Goal: Communication & Community: Answer question/provide support

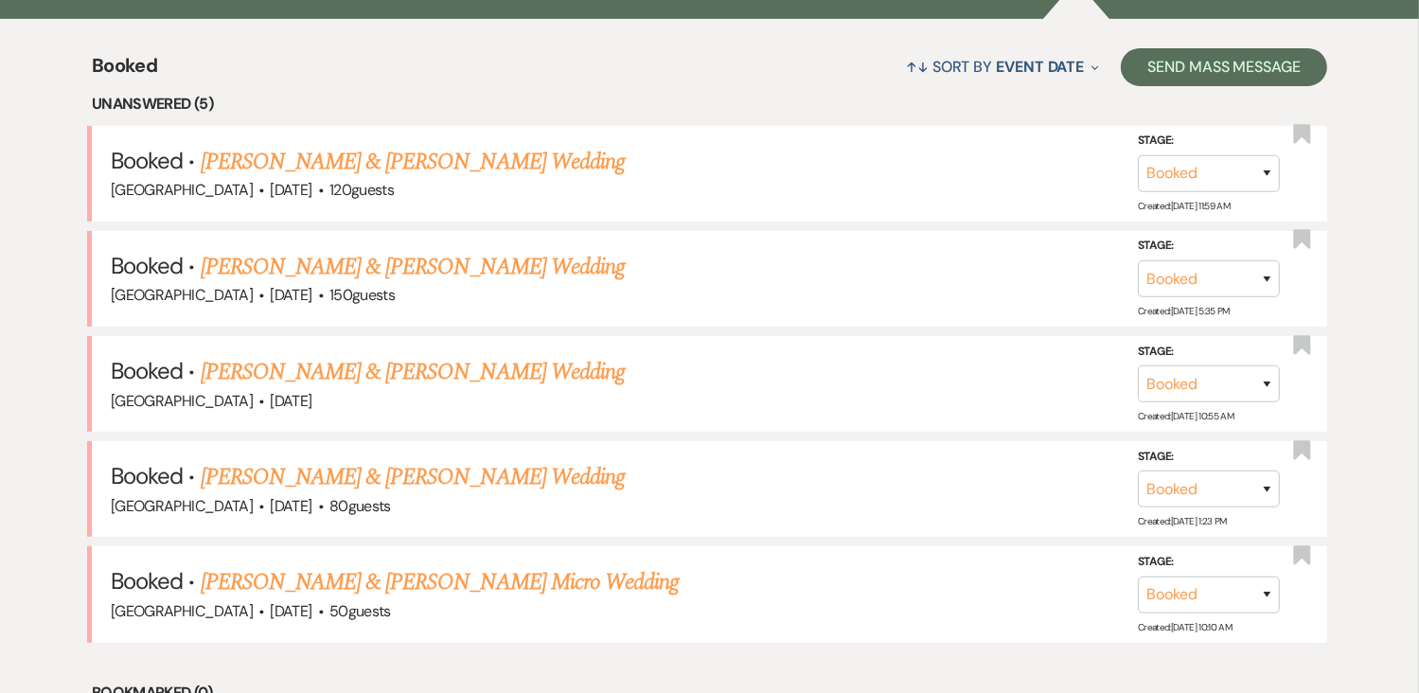
scroll to position [741, 0]
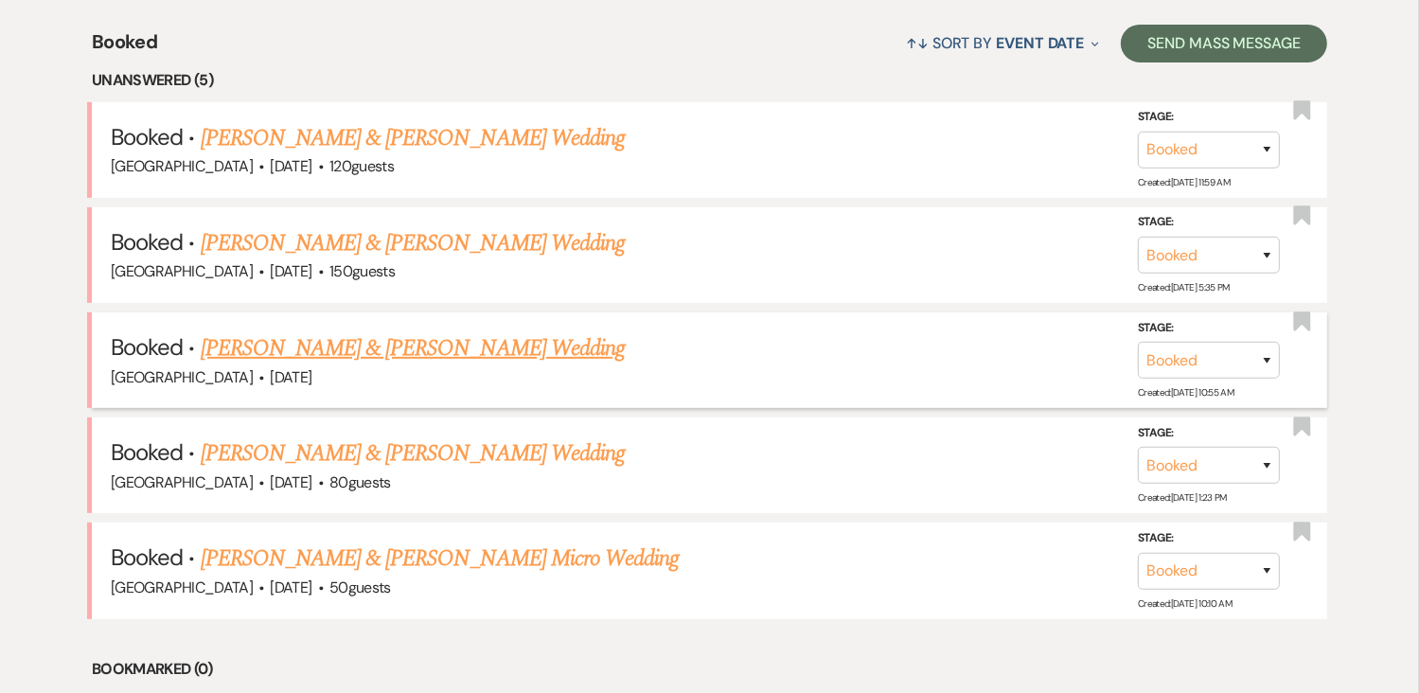
click at [539, 342] on link "[PERSON_NAME] & [PERSON_NAME] Wedding" at bounding box center [413, 348] width 424 height 34
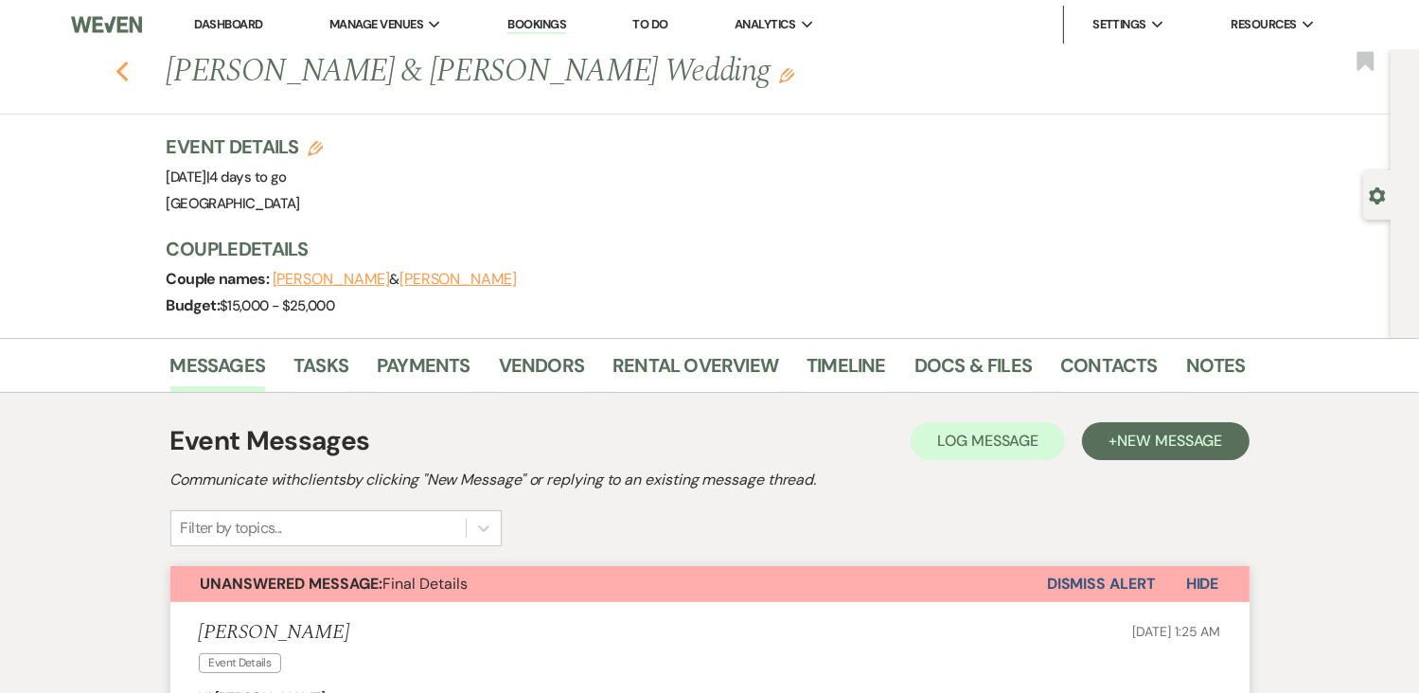
click at [130, 70] on icon "Previous" at bounding box center [122, 72] width 14 height 23
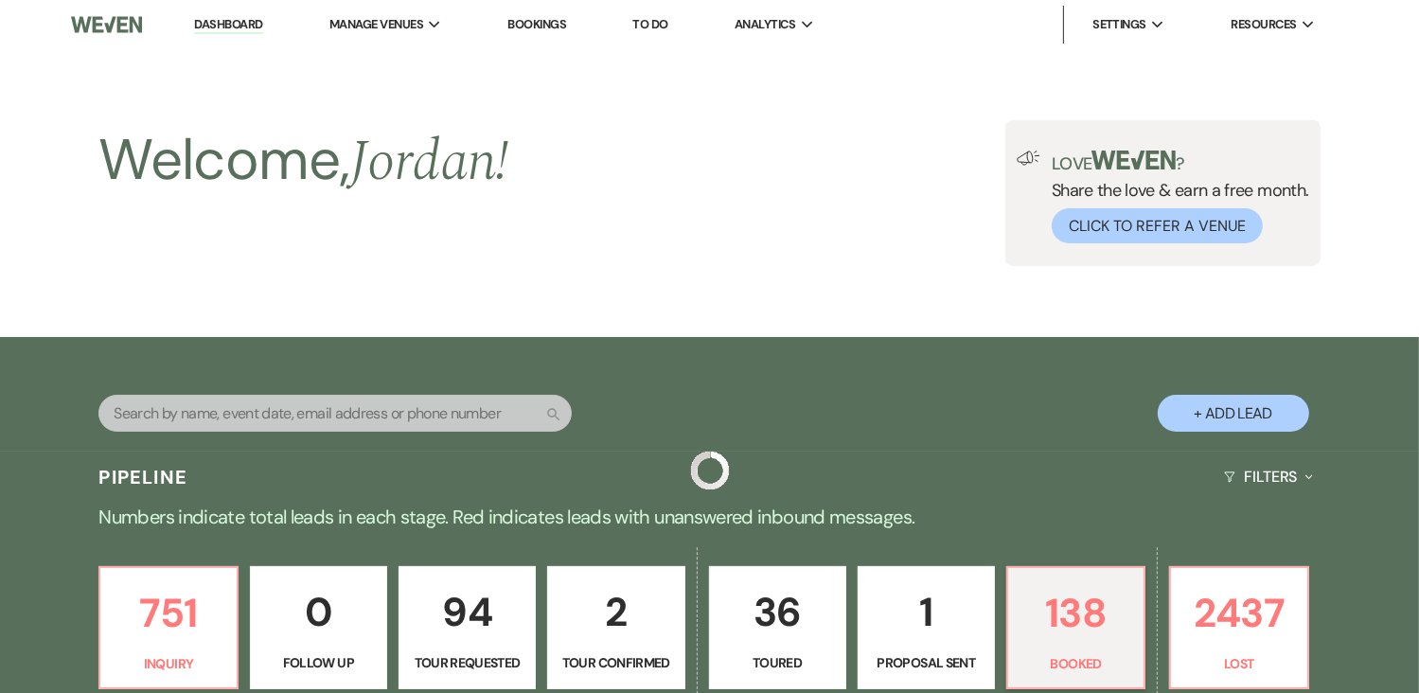
scroll to position [741, 0]
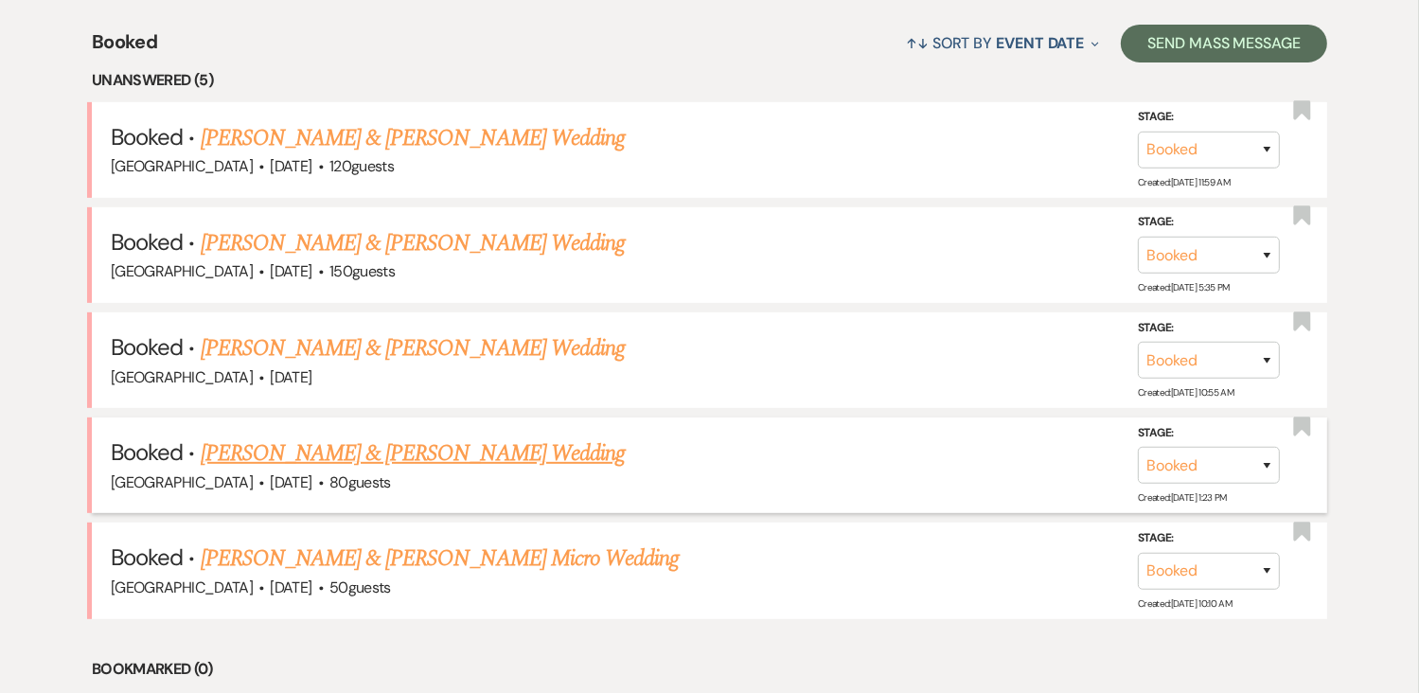
click at [342, 456] on link "[PERSON_NAME] & [PERSON_NAME] Wedding" at bounding box center [413, 453] width 424 height 34
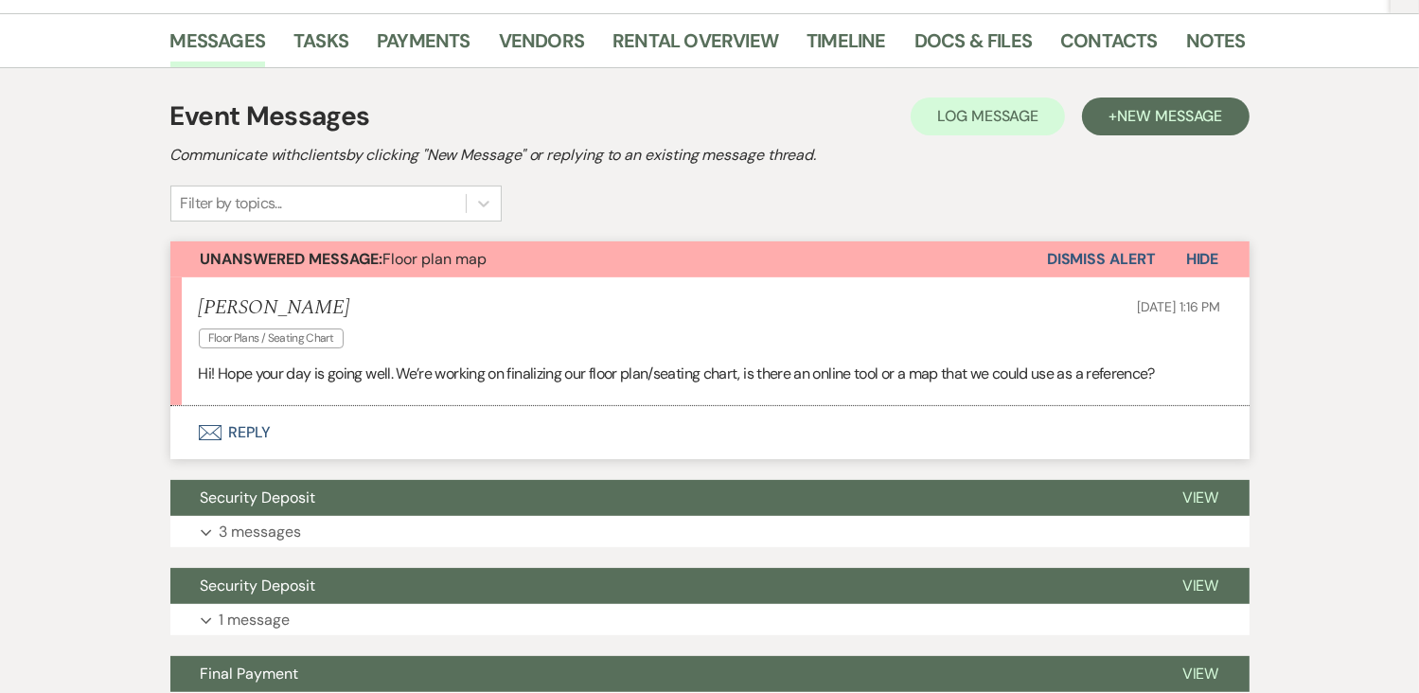
scroll to position [326, 0]
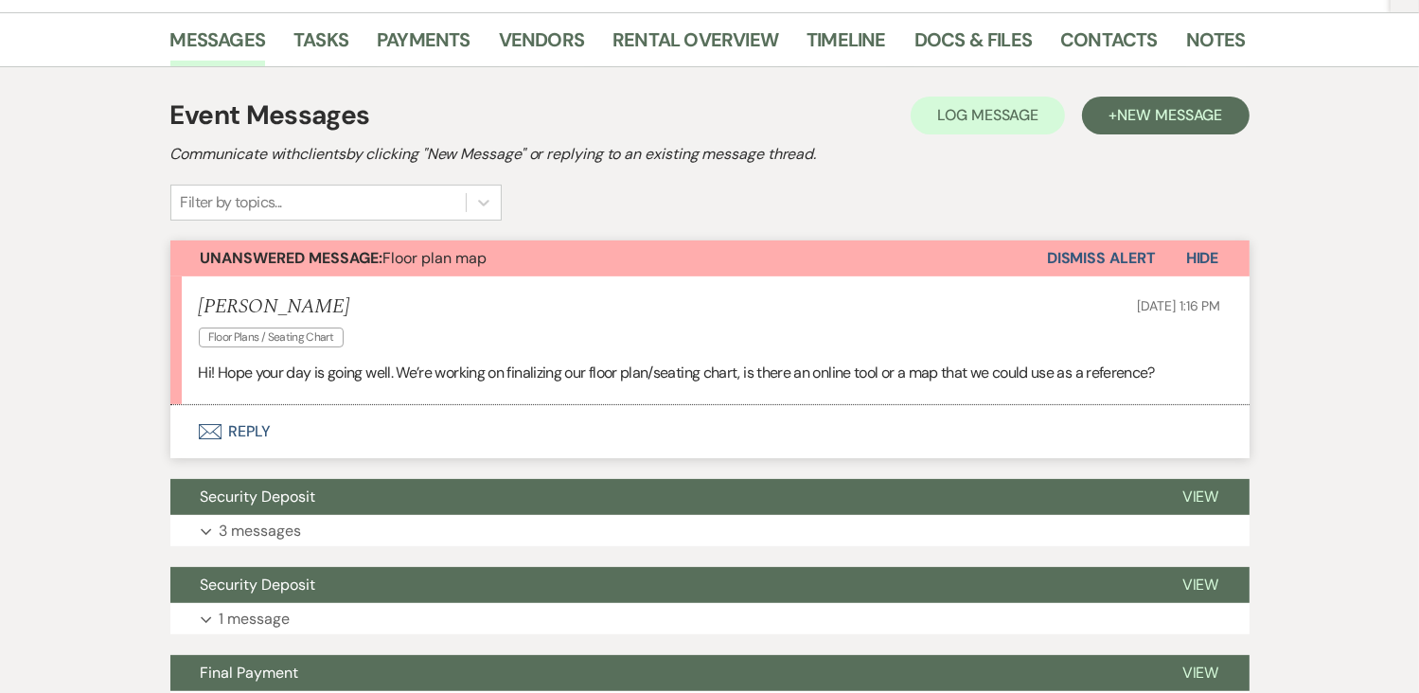
click at [210, 430] on icon "Envelope" at bounding box center [210, 431] width 23 height 15
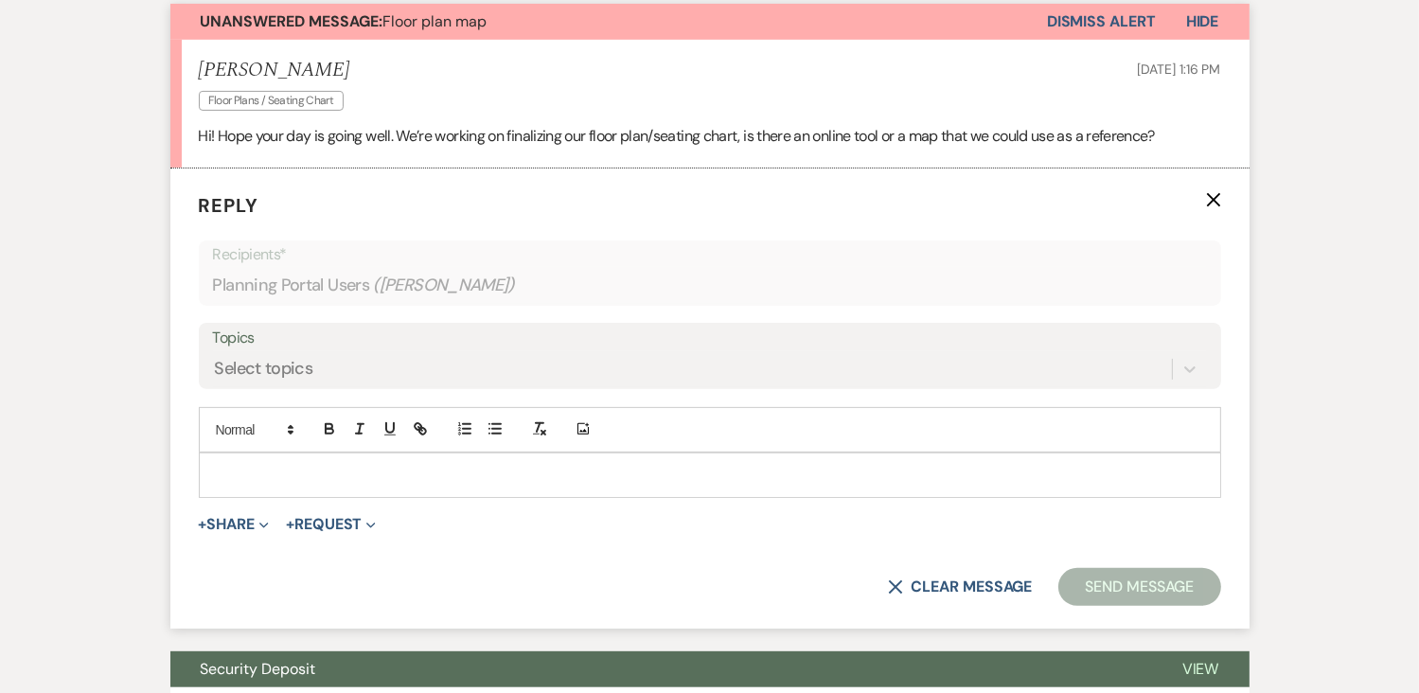
scroll to position [579, 0]
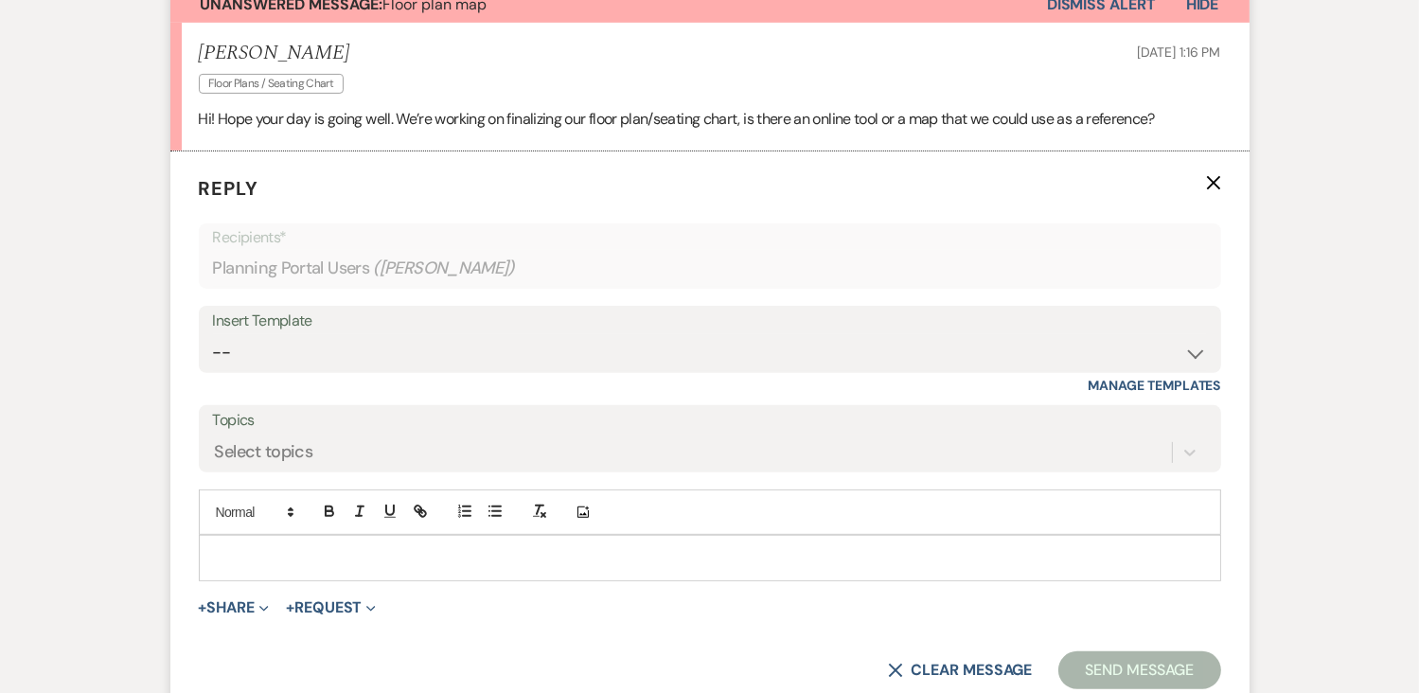
click at [394, 543] on div at bounding box center [710, 558] width 1020 height 44
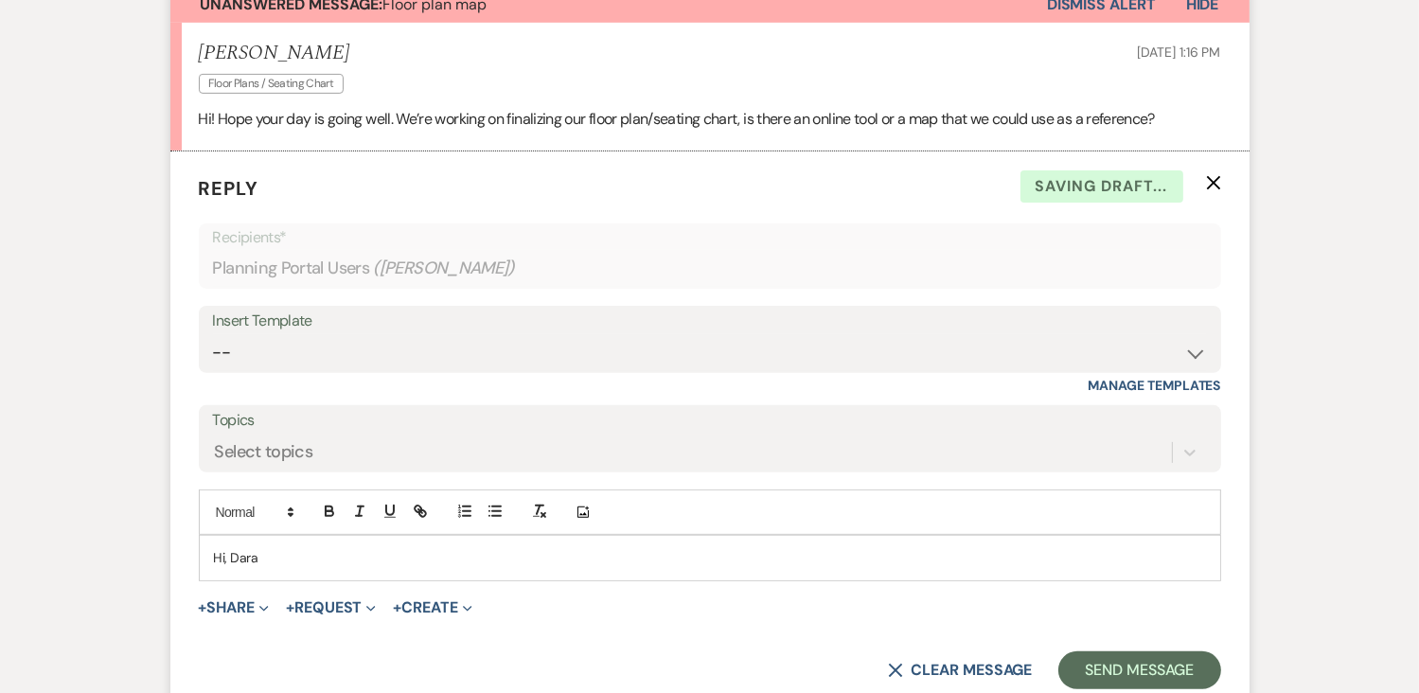
click at [232, 561] on p "Hi, Dara" at bounding box center [710, 557] width 992 height 21
drag, startPoint x: 261, startPoint y: 558, endPoint x: 317, endPoint y: 576, distance: 59.0
click at [317, 576] on div "Hi Dara" at bounding box center [710, 558] width 1020 height 44
click at [284, 558] on p "Hi [PERSON_NAME]," at bounding box center [710, 557] width 992 height 21
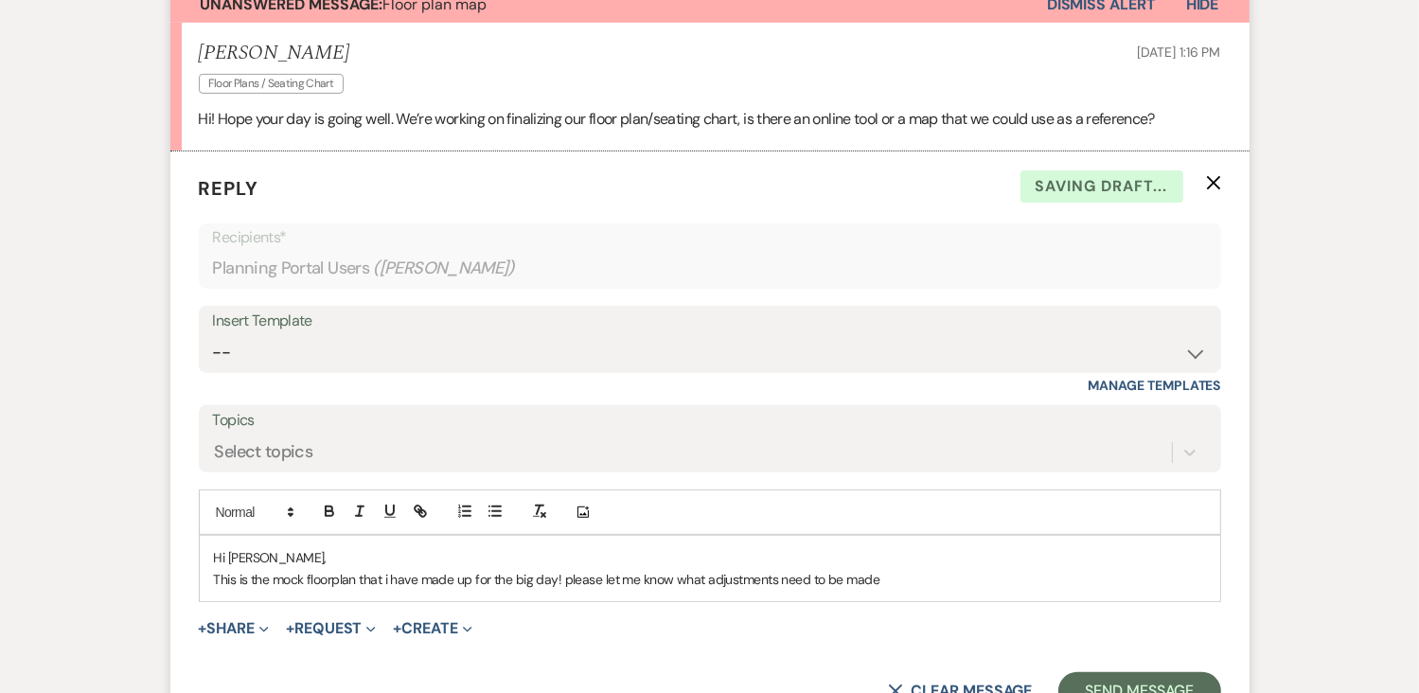
click at [567, 577] on p "This is the mock floorplan that i have made up for the big day! please let me k…" at bounding box center [710, 579] width 992 height 21
click at [885, 582] on p "This is the mock floorplan that i have made up for the big day! Please let me k…" at bounding box center [710, 579] width 992 height 21
click at [878, 580] on p "This is the mock floorplan that i have made up for the big day! Please let me k…" at bounding box center [710, 579] width 992 height 21
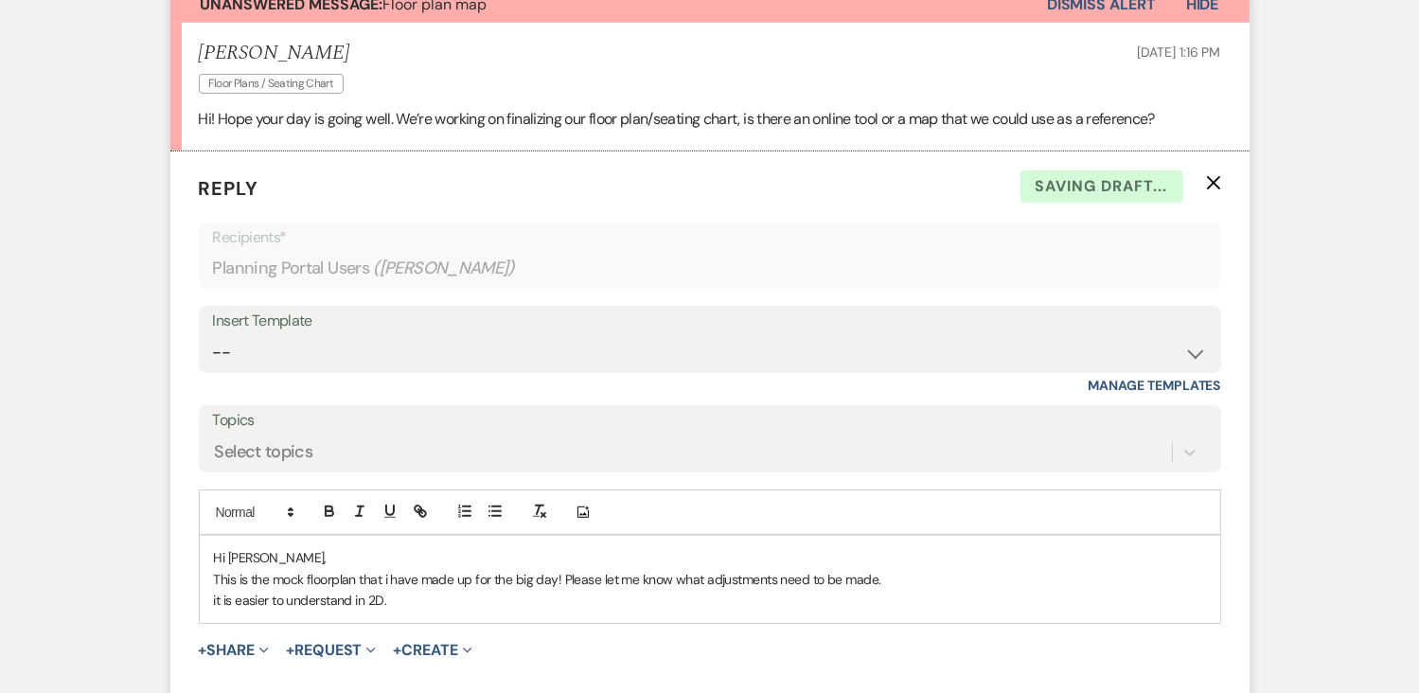
click at [215, 598] on p "it is easier to understand in 2D." at bounding box center [710, 600] width 992 height 21
click at [398, 607] on p "It is easier to understand in 2D." at bounding box center [710, 600] width 992 height 21
click at [253, 620] on p "thanks, Jordan" at bounding box center [710, 621] width 992 height 21
click at [331, 647] on p "Jordan" at bounding box center [710, 642] width 992 height 21
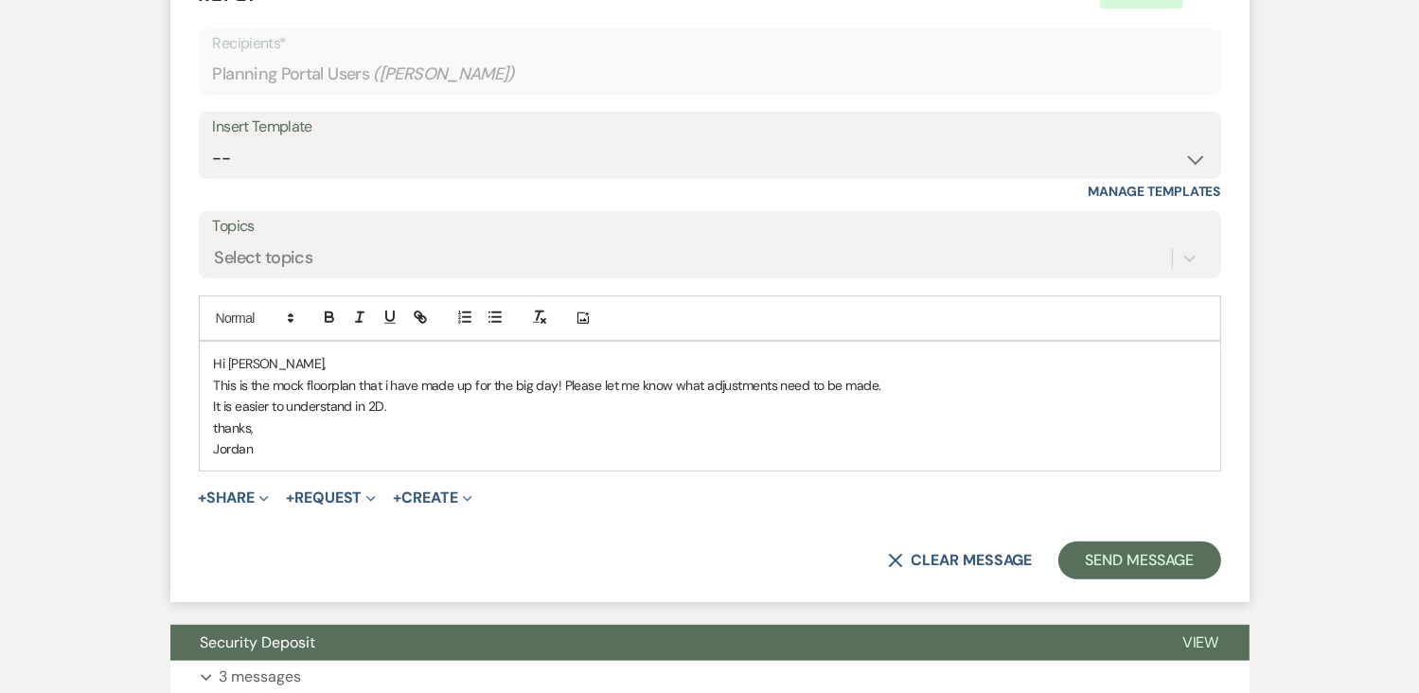
scroll to position [782, 0]
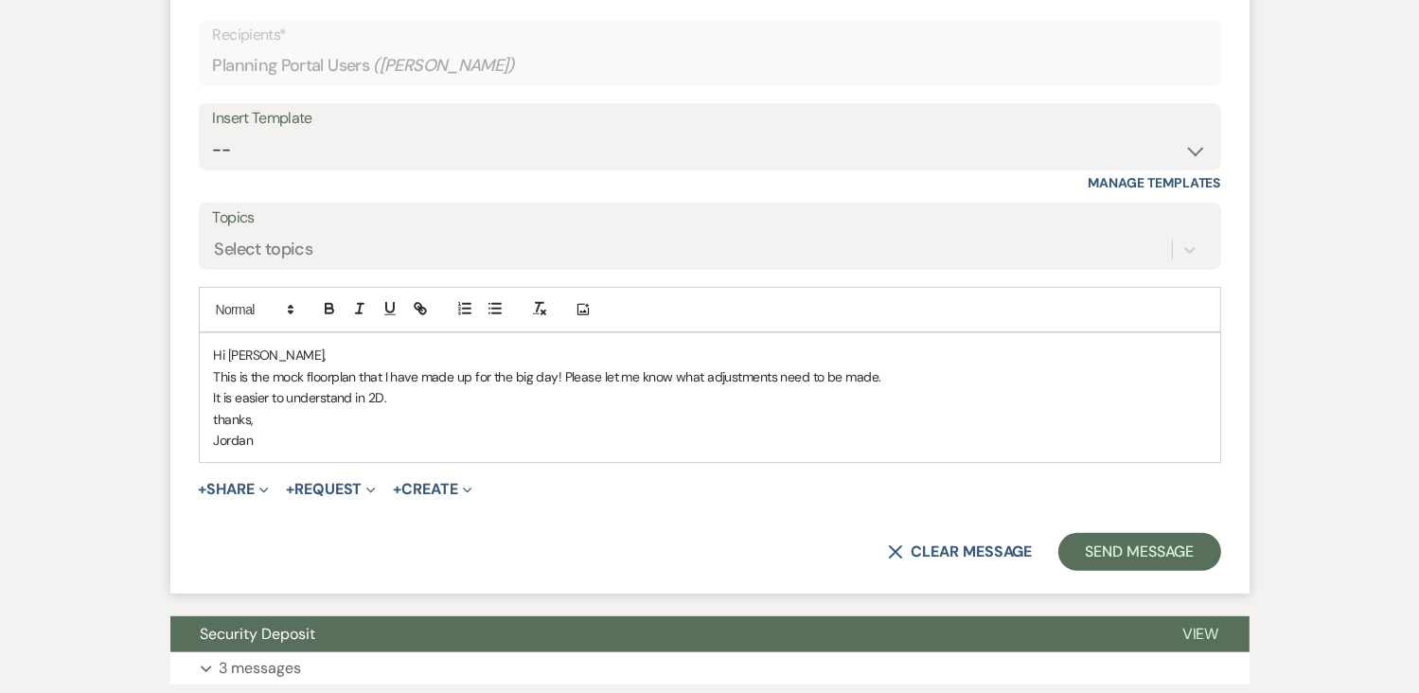
drag, startPoint x: 356, startPoint y: 375, endPoint x: 319, endPoint y: 378, distance: 37.0
drag, startPoint x: 319, startPoint y: 378, endPoint x: 430, endPoint y: 412, distance: 115.9
click at [430, 412] on p "thanks," at bounding box center [710, 419] width 992 height 21
drag, startPoint x: 353, startPoint y: 372, endPoint x: 308, endPoint y: 375, distance: 45.5
click at [308, 375] on p "This is the mock floorplan that I have made up for the big day! Please let me k…" at bounding box center [710, 376] width 992 height 21
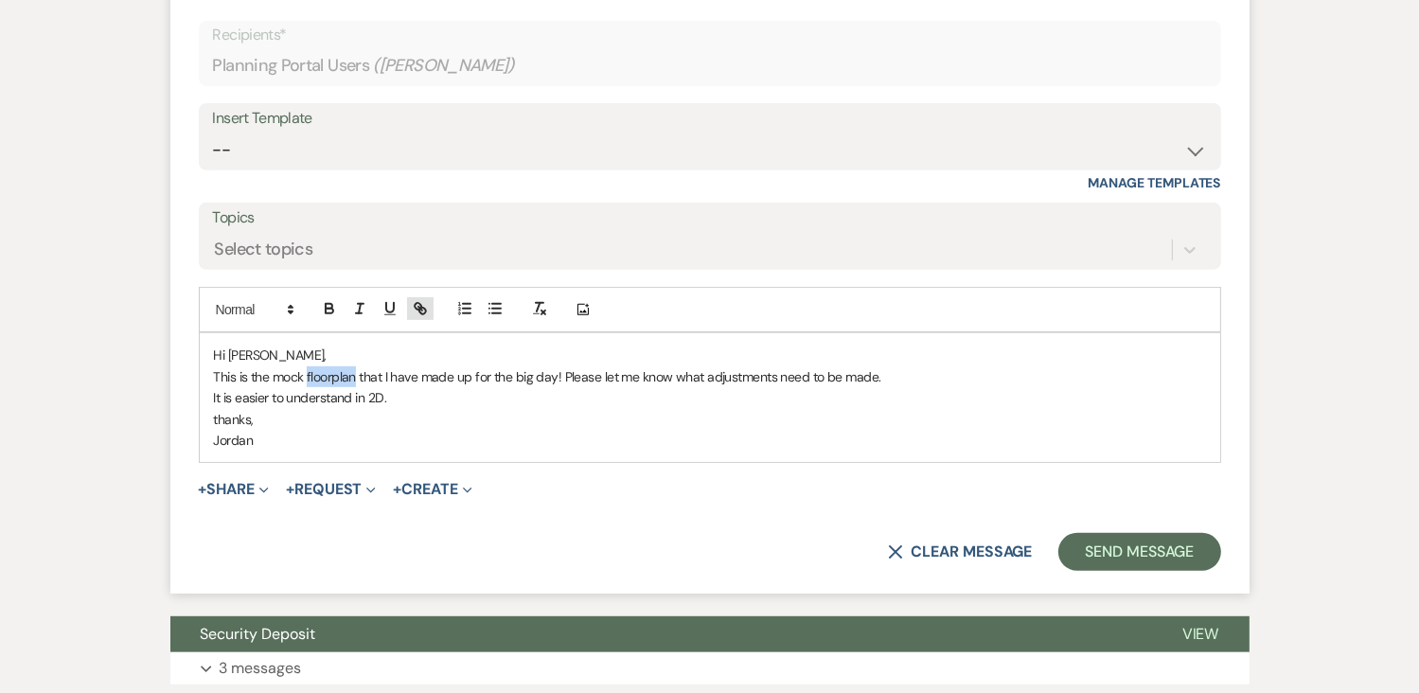
click at [416, 312] on icon "button" at bounding box center [420, 308] width 17 height 17
type input "floorplan"
paste input "https://venue.prismm.com/?extluid=219c8b71-59c6-4c23-be0f-982fce147e84"
type input "https://venue.prismm.com/?extluid=219c8b71-59c6-4c23-be0f-982fce147e84"
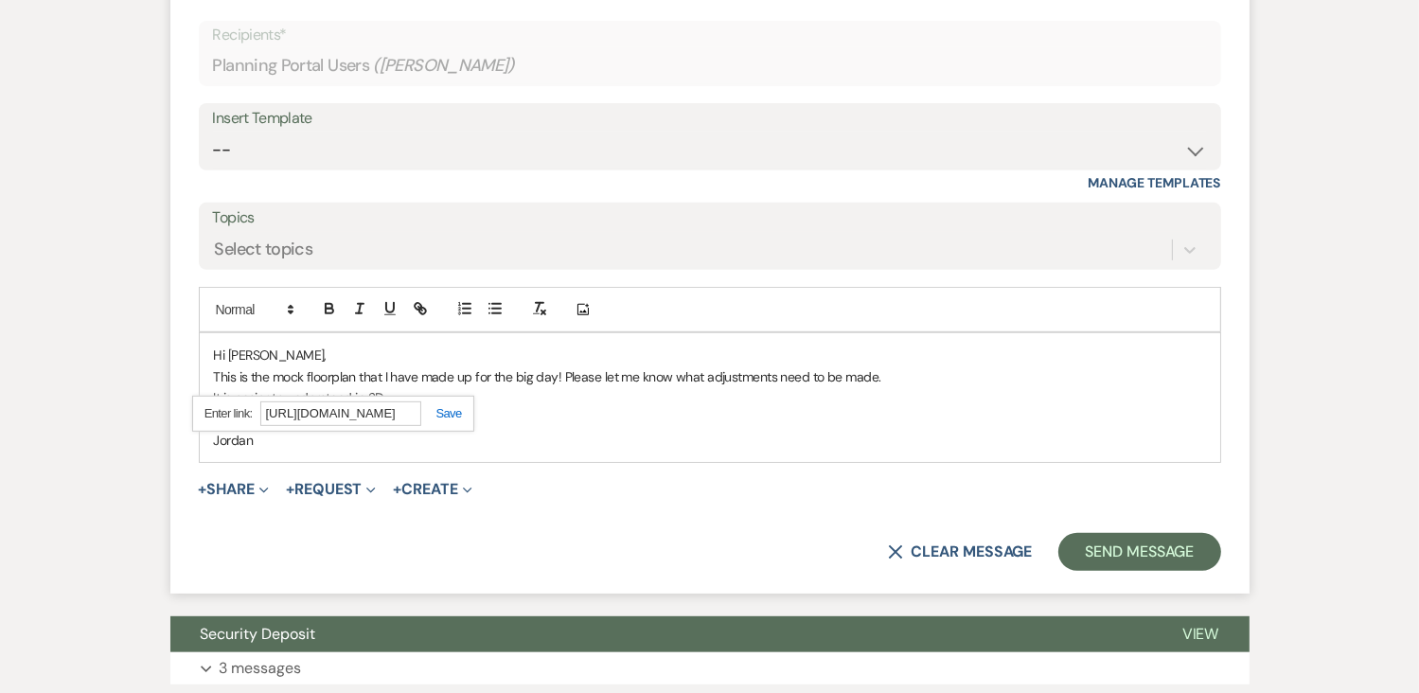
scroll to position [0, 0]
drag, startPoint x: 454, startPoint y: 409, endPoint x: 440, endPoint y: 412, distance: 14.5
click at [440, 412] on link at bounding box center [441, 413] width 41 height 14
click at [440, 412] on p "thanks," at bounding box center [710, 419] width 992 height 21
click at [341, 373] on link "floorplan" at bounding box center [328, 376] width 49 height 17
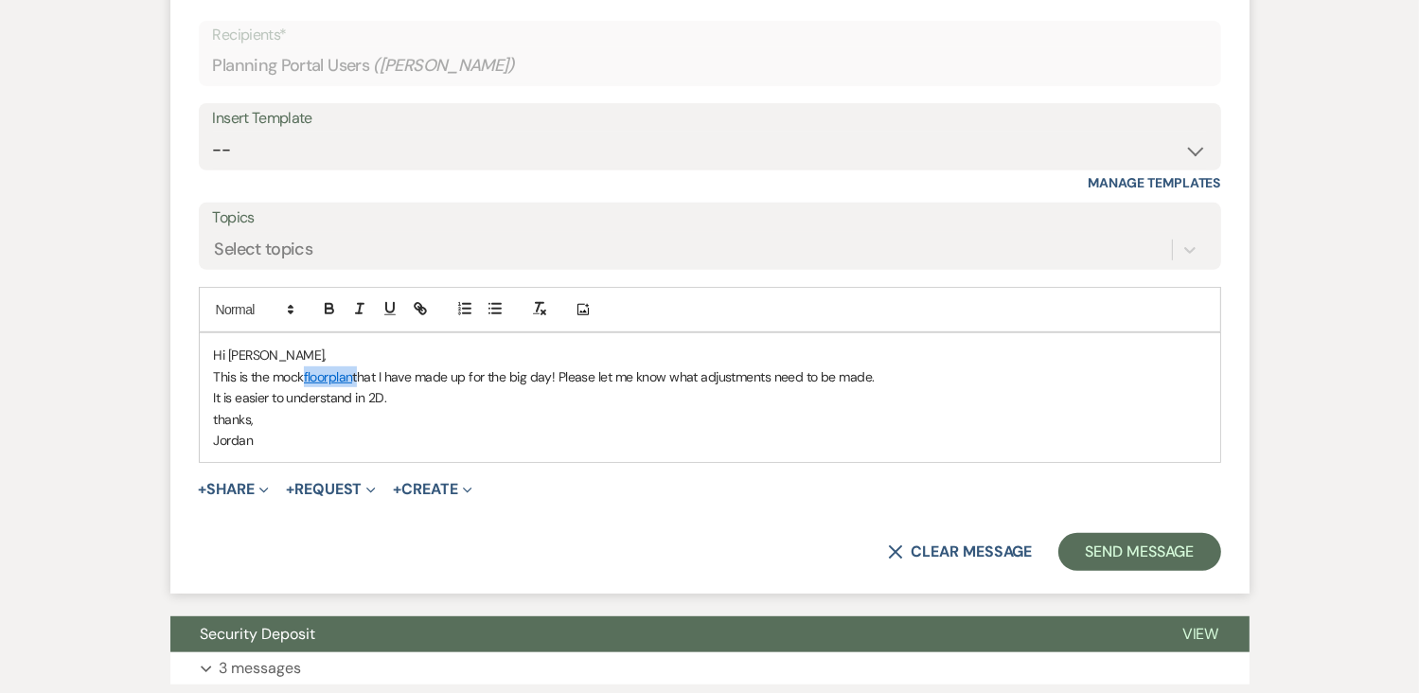
click at [341, 373] on link "floorplan" at bounding box center [328, 376] width 49 height 17
click at [329, 412] on link "https://venue.prismm.com/?extluid=219c8b71-59c6-4c23-be0f-982fce147e84" at bounding box center [280, 413] width 119 height 25
click at [725, 400] on p "It is easier to understand in 2D." at bounding box center [710, 397] width 992 height 21
click at [216, 439] on p "Jordan" at bounding box center [710, 440] width 992 height 21
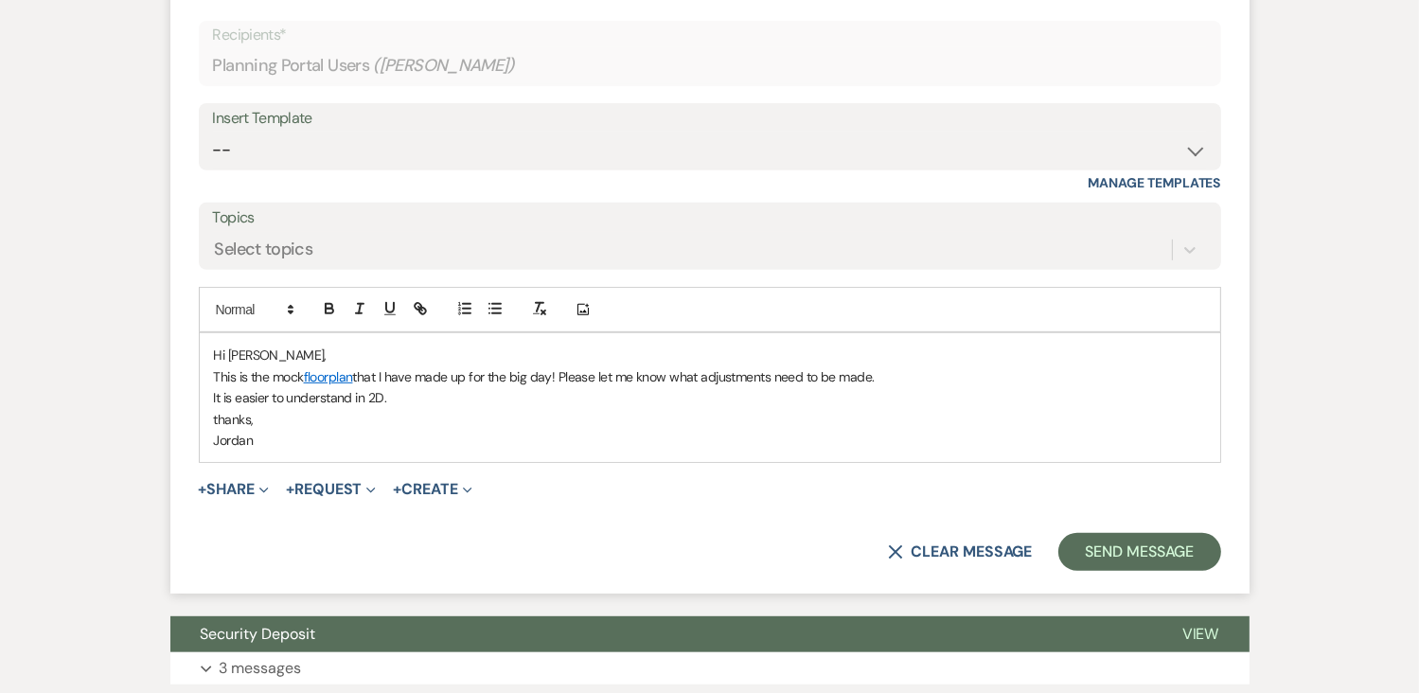
click at [405, 439] on p "Jordan" at bounding box center [710, 440] width 992 height 21
click at [1124, 555] on button "Send Message" at bounding box center [1139, 552] width 162 height 38
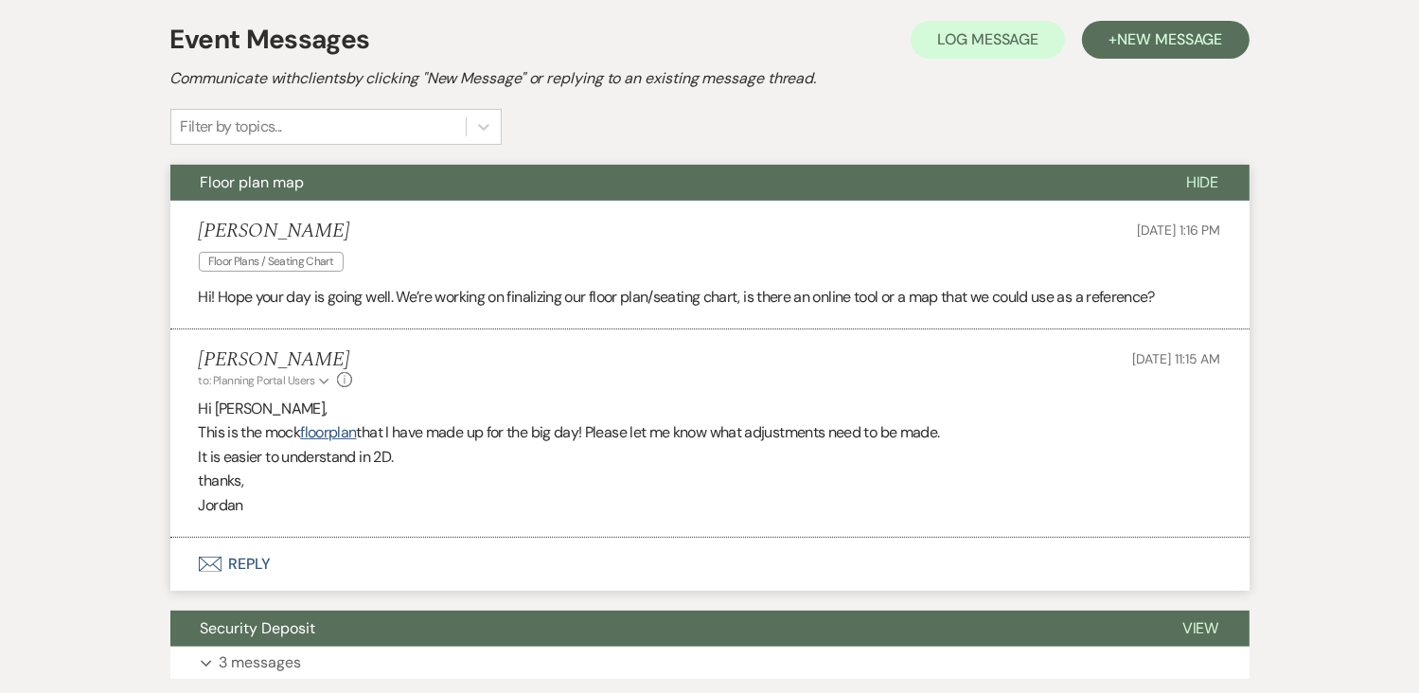
scroll to position [399, 0]
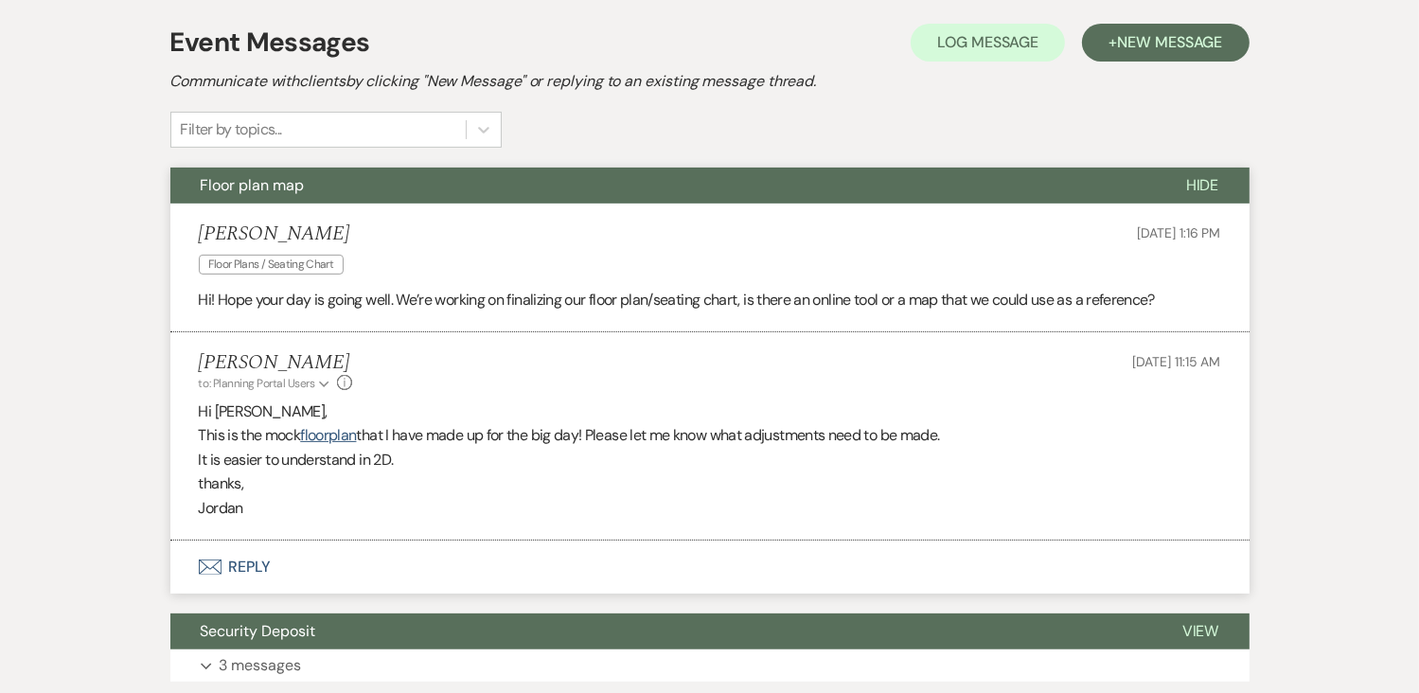
click at [1208, 188] on span "Hide" at bounding box center [1202, 185] width 33 height 20
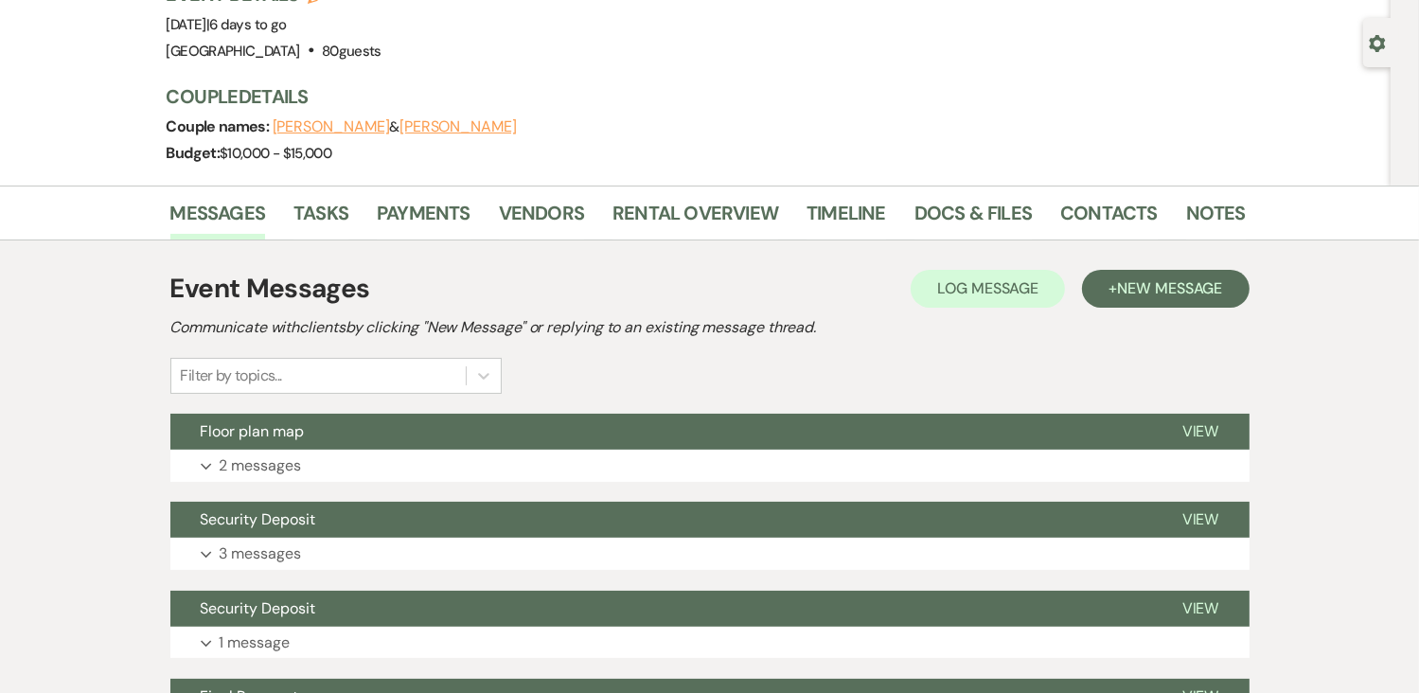
scroll to position [9, 0]
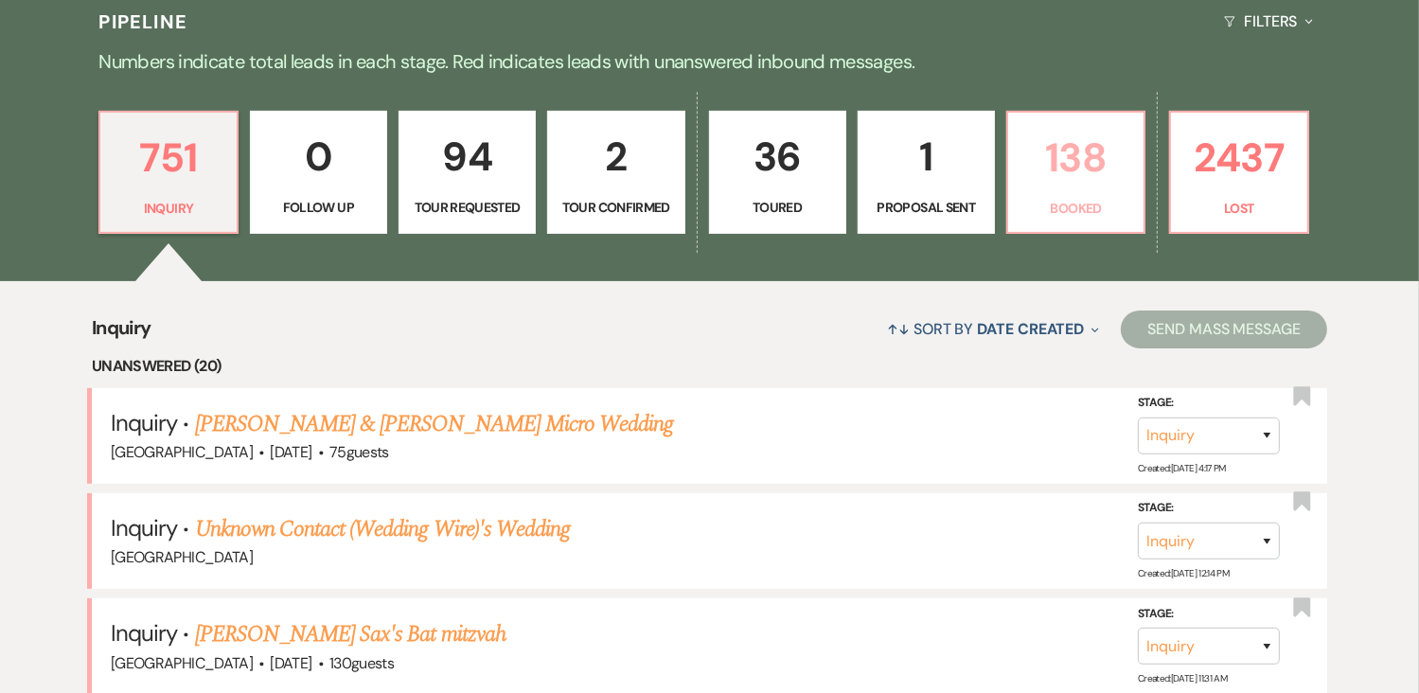
click at [1090, 185] on p "138" at bounding box center [1075, 157] width 113 height 63
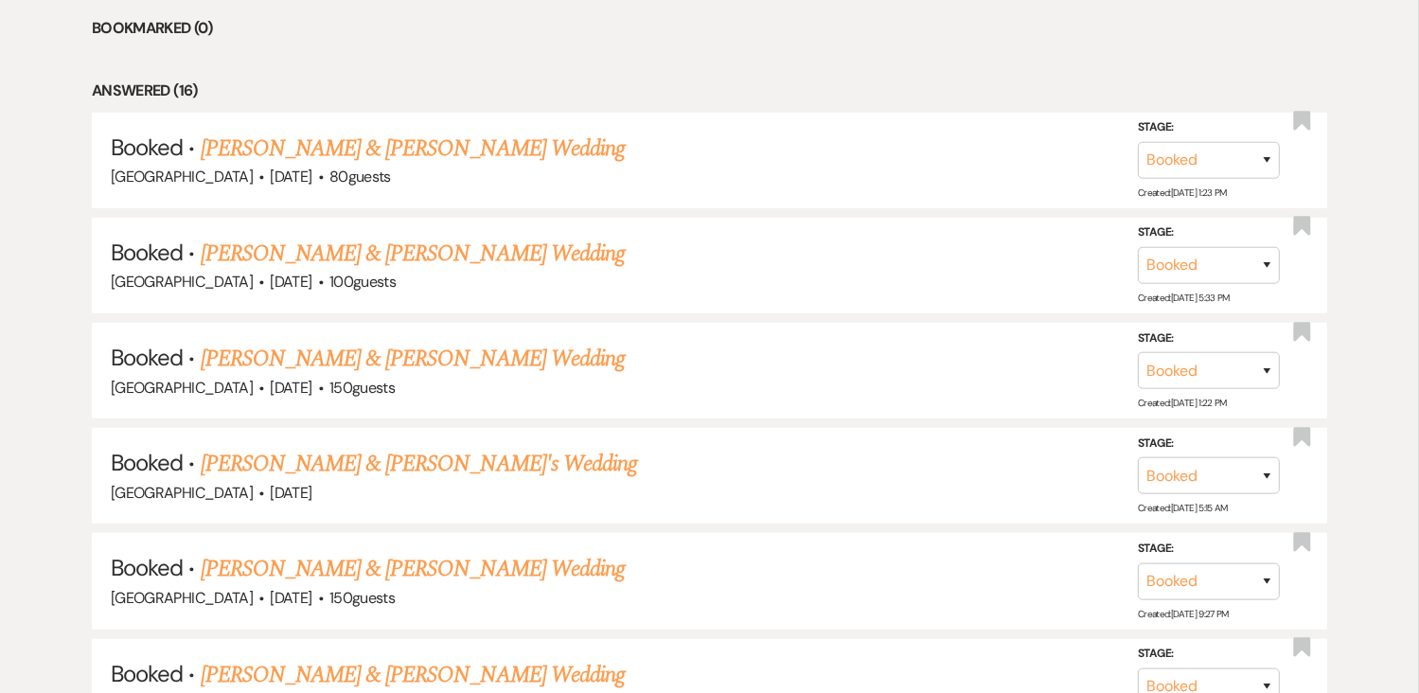
scroll to position [1299, 0]
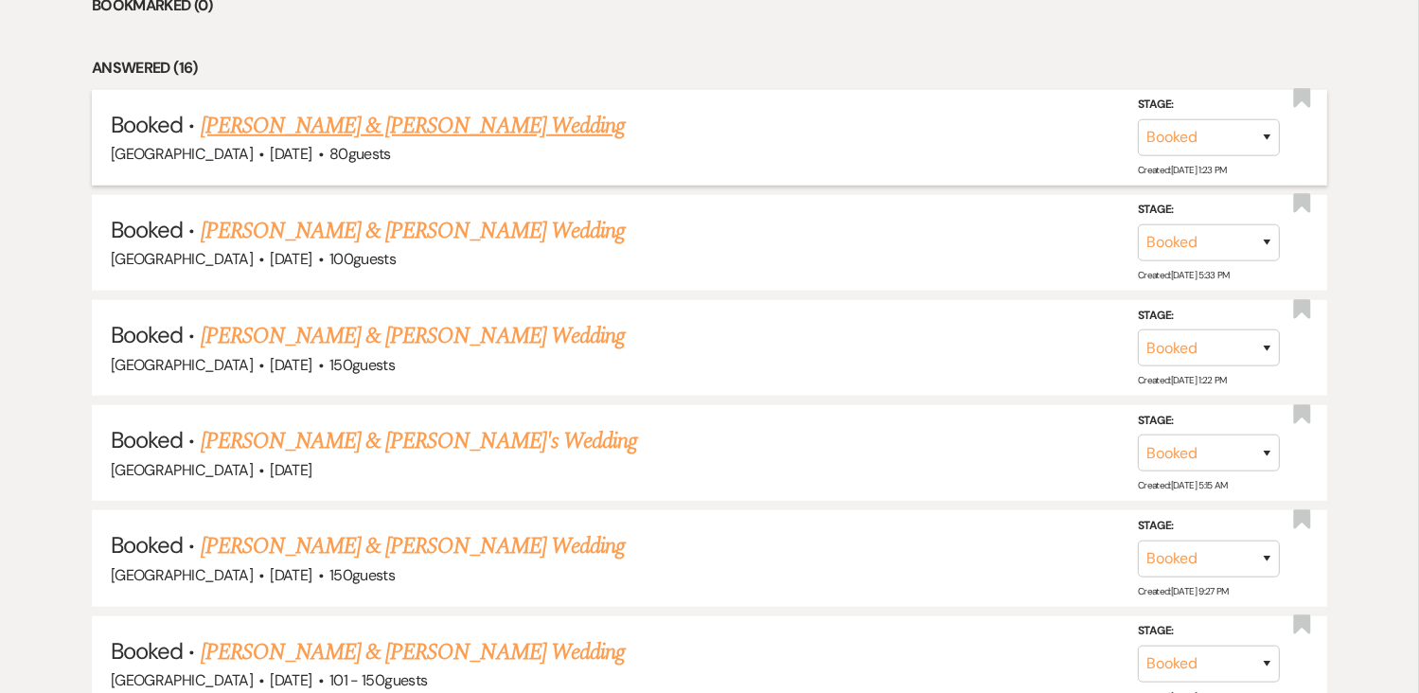
click at [387, 114] on link "[PERSON_NAME] & [PERSON_NAME] Wedding" at bounding box center [413, 126] width 424 height 34
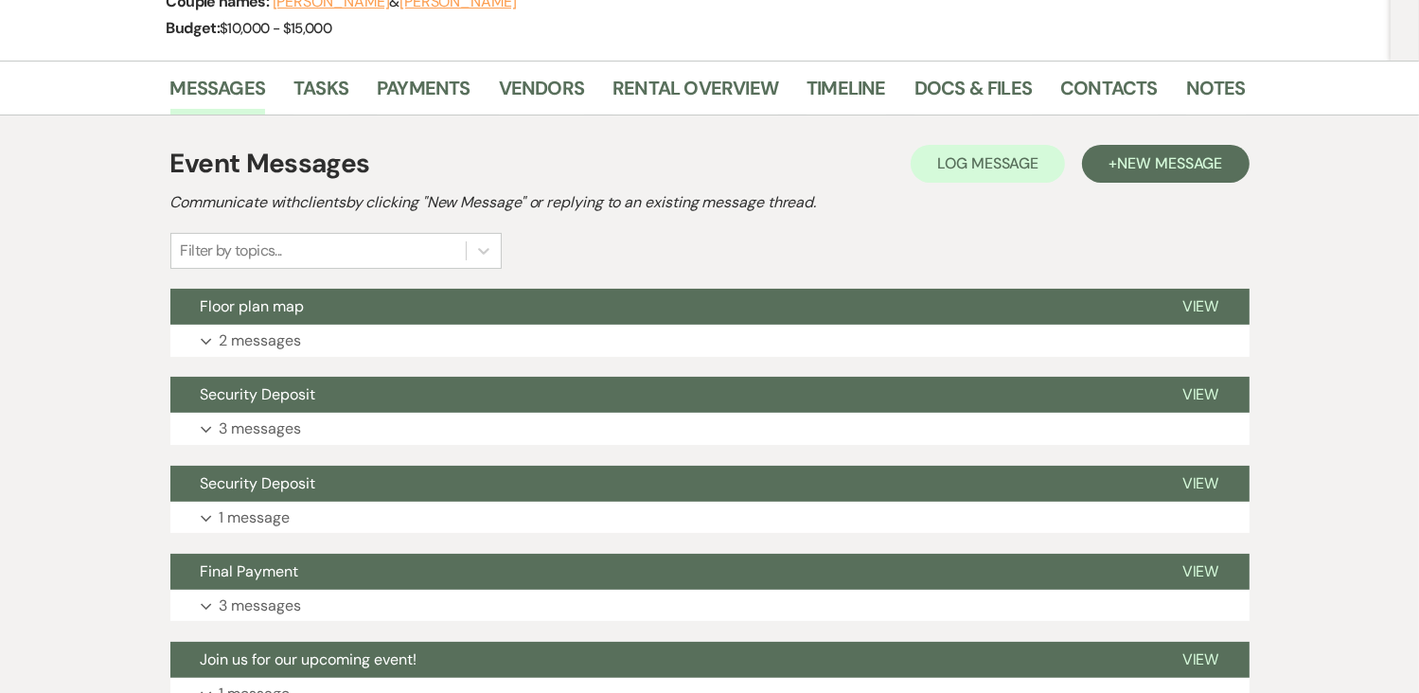
scroll to position [284, 0]
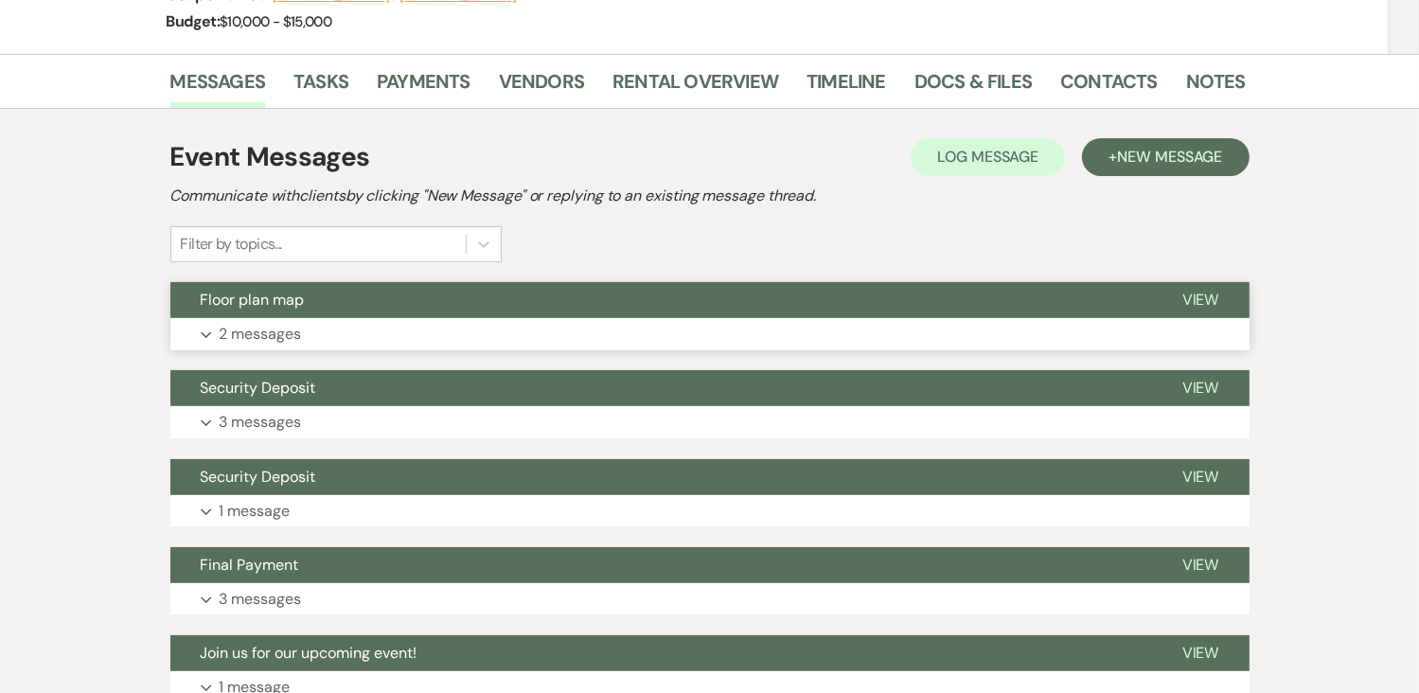
click at [208, 336] on icon "Expand" at bounding box center [206, 335] width 11 height 8
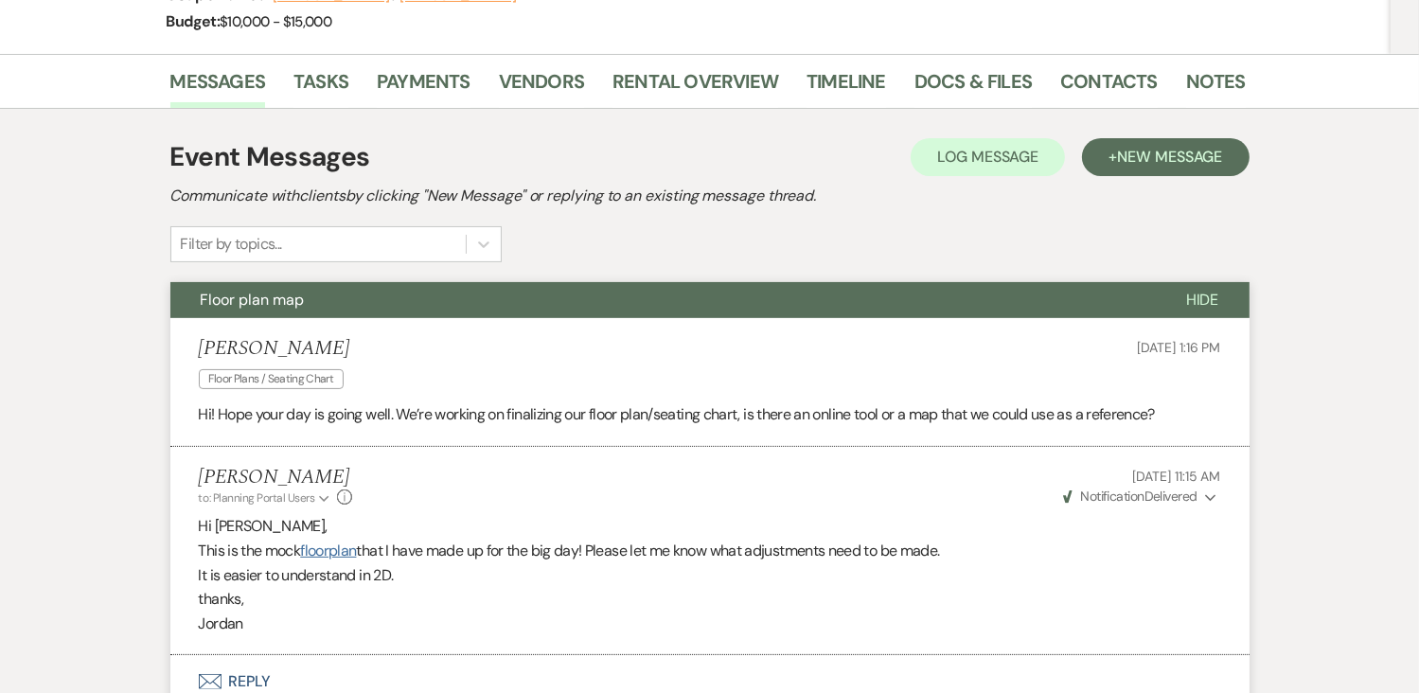
click at [335, 548] on link "floorplan" at bounding box center [328, 551] width 56 height 20
